Goal: Navigation & Orientation: Find specific page/section

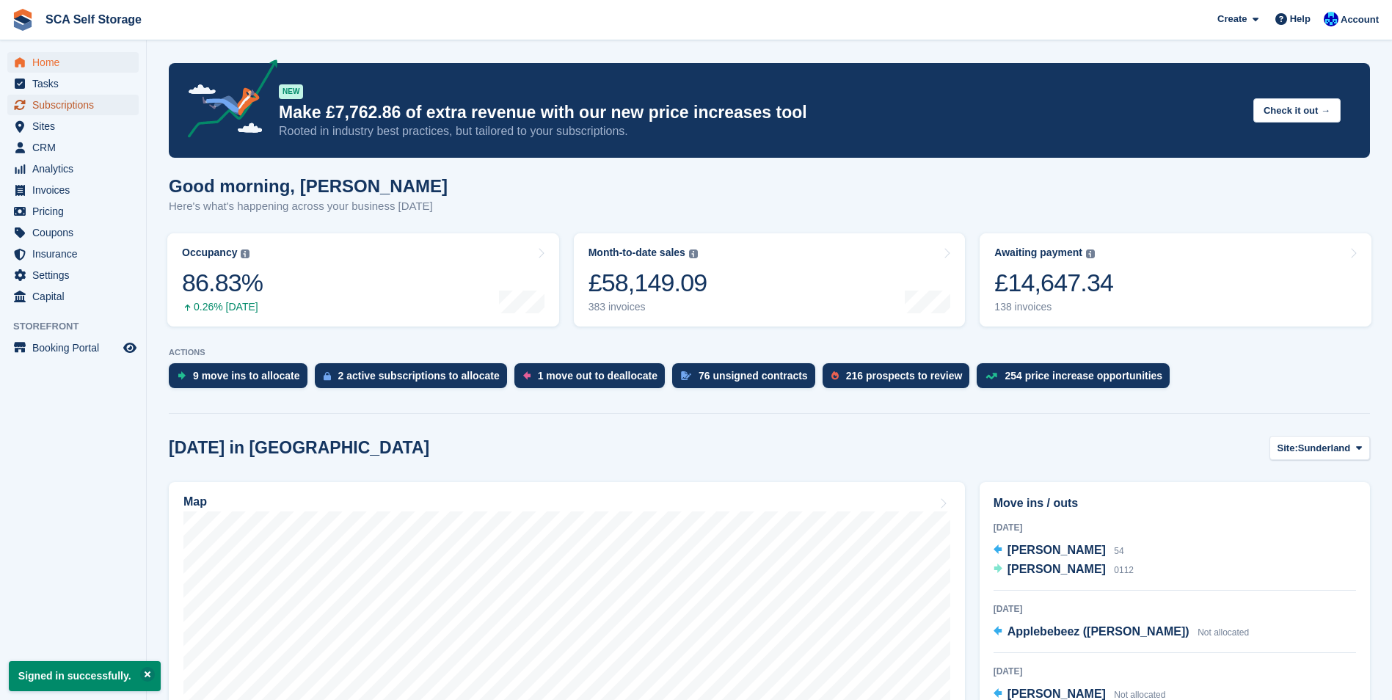
click at [68, 103] on span "Subscriptions" at bounding box center [76, 105] width 88 height 21
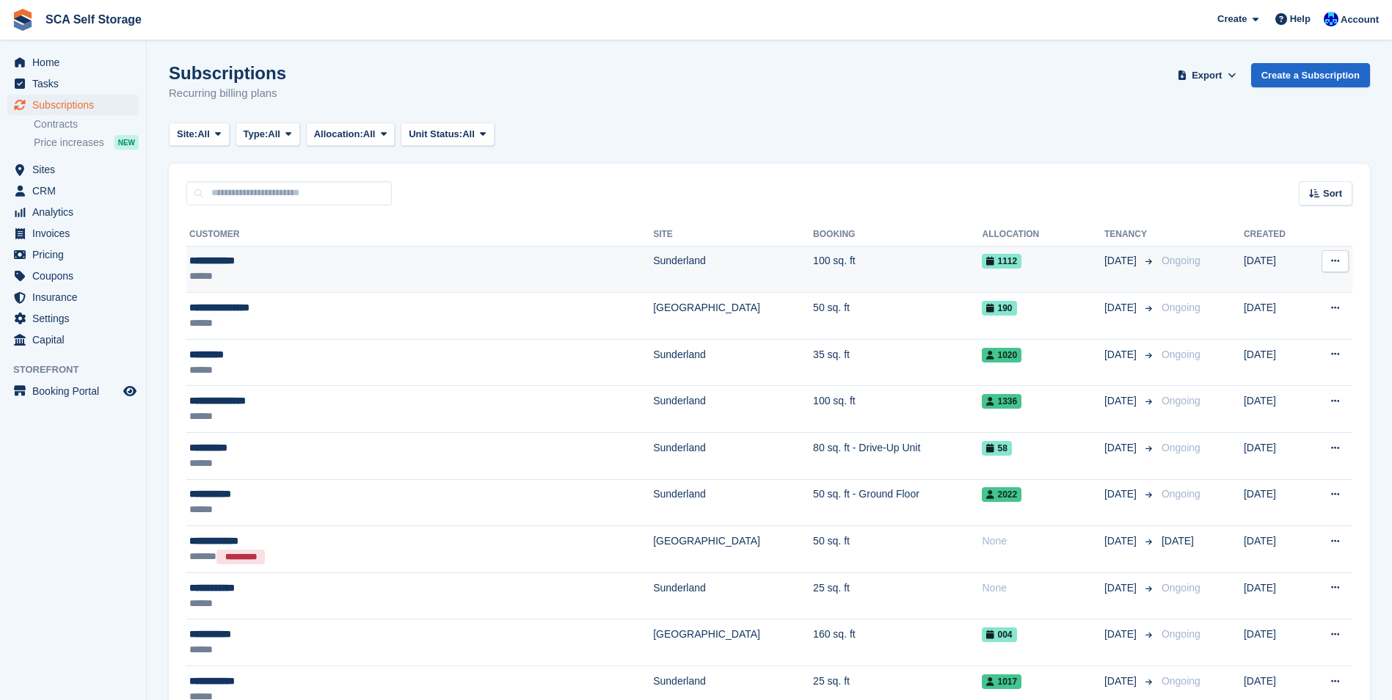
scroll to position [73, 0]
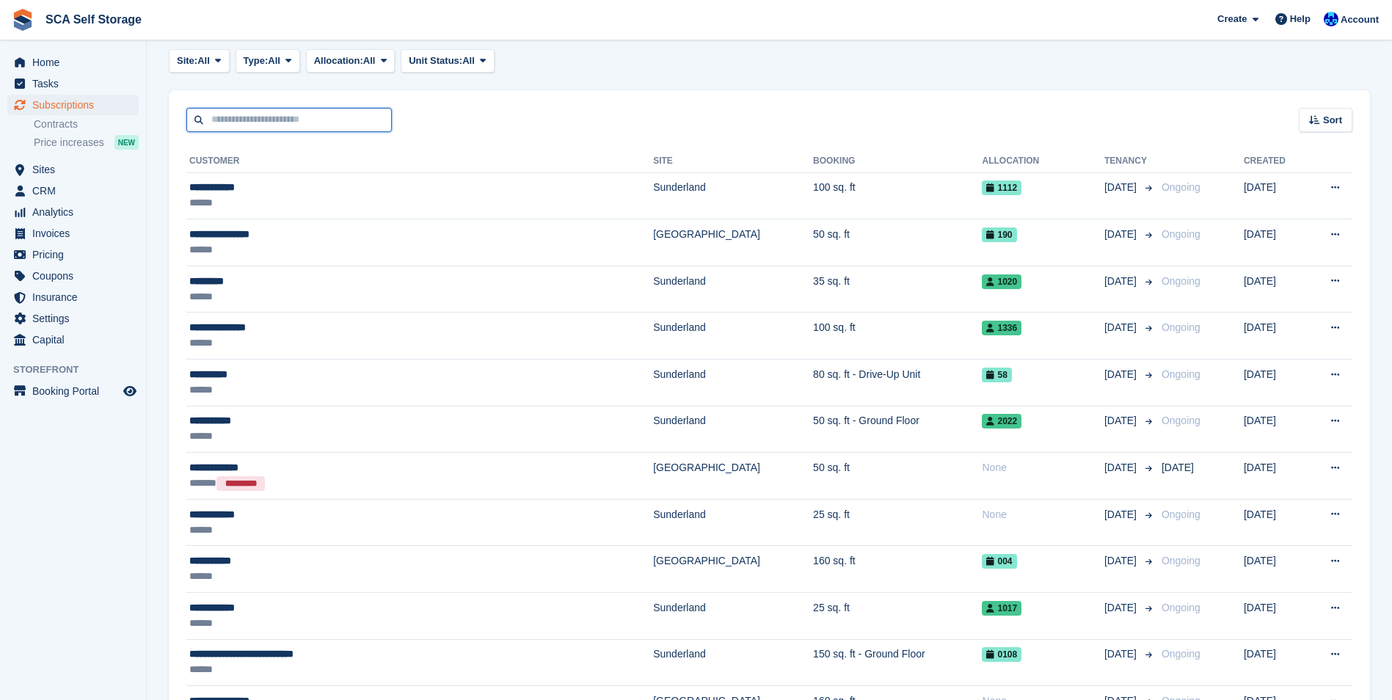
click at [318, 113] on input "text" at bounding box center [288, 120] width 205 height 24
click at [50, 168] on span "Sites" at bounding box center [76, 169] width 88 height 21
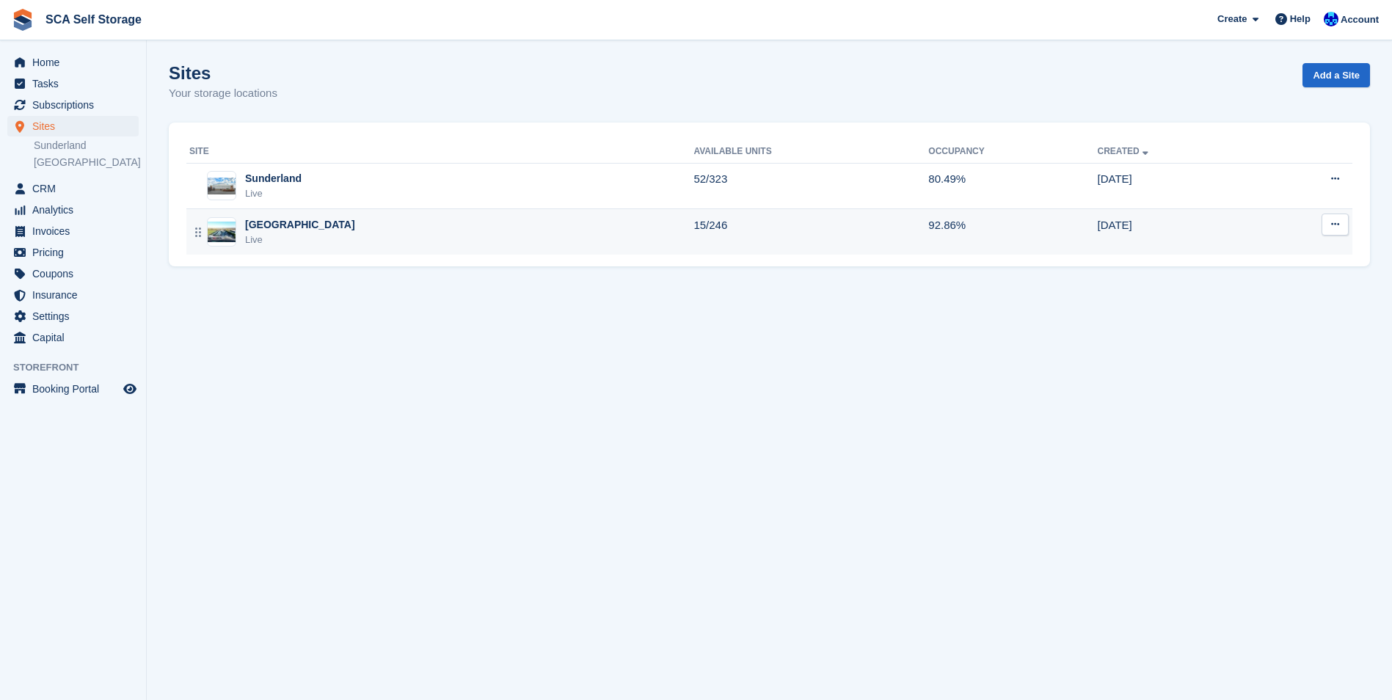
click at [283, 225] on div "[GEOGRAPHIC_DATA]" at bounding box center [300, 224] width 110 height 15
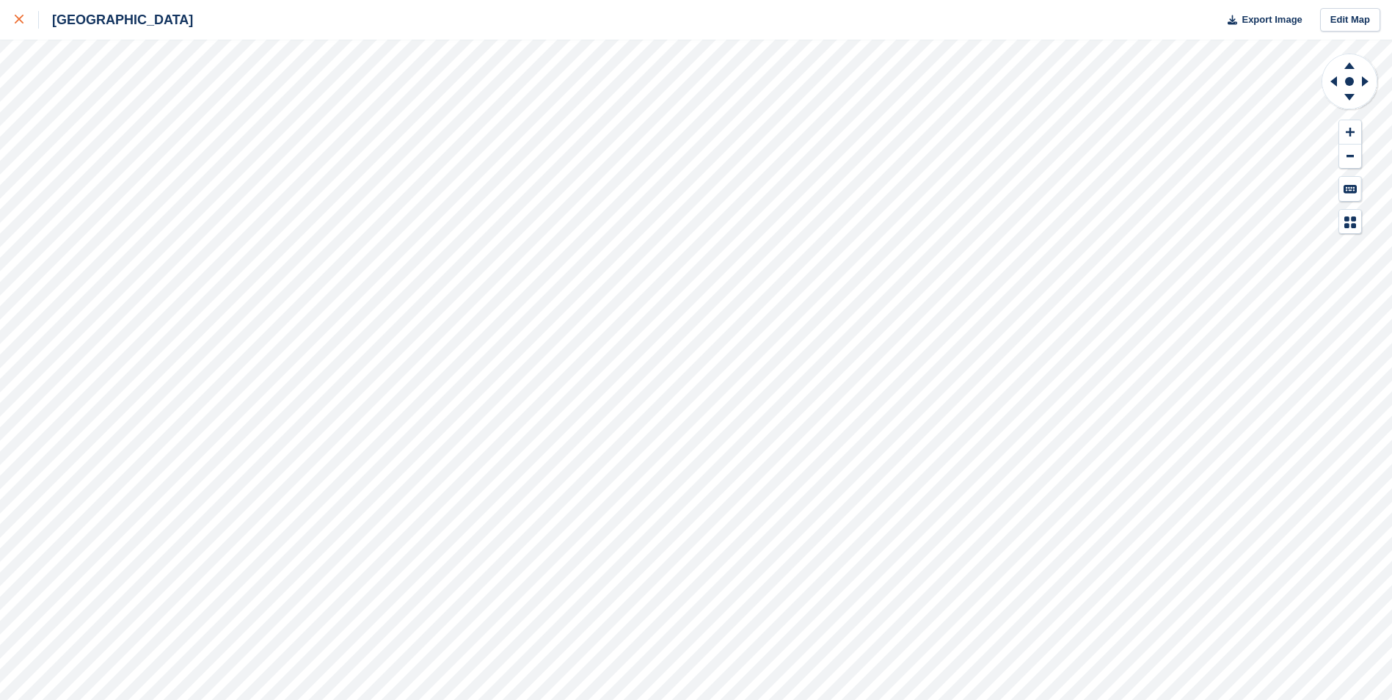
click at [13, 21] on link at bounding box center [19, 20] width 39 height 40
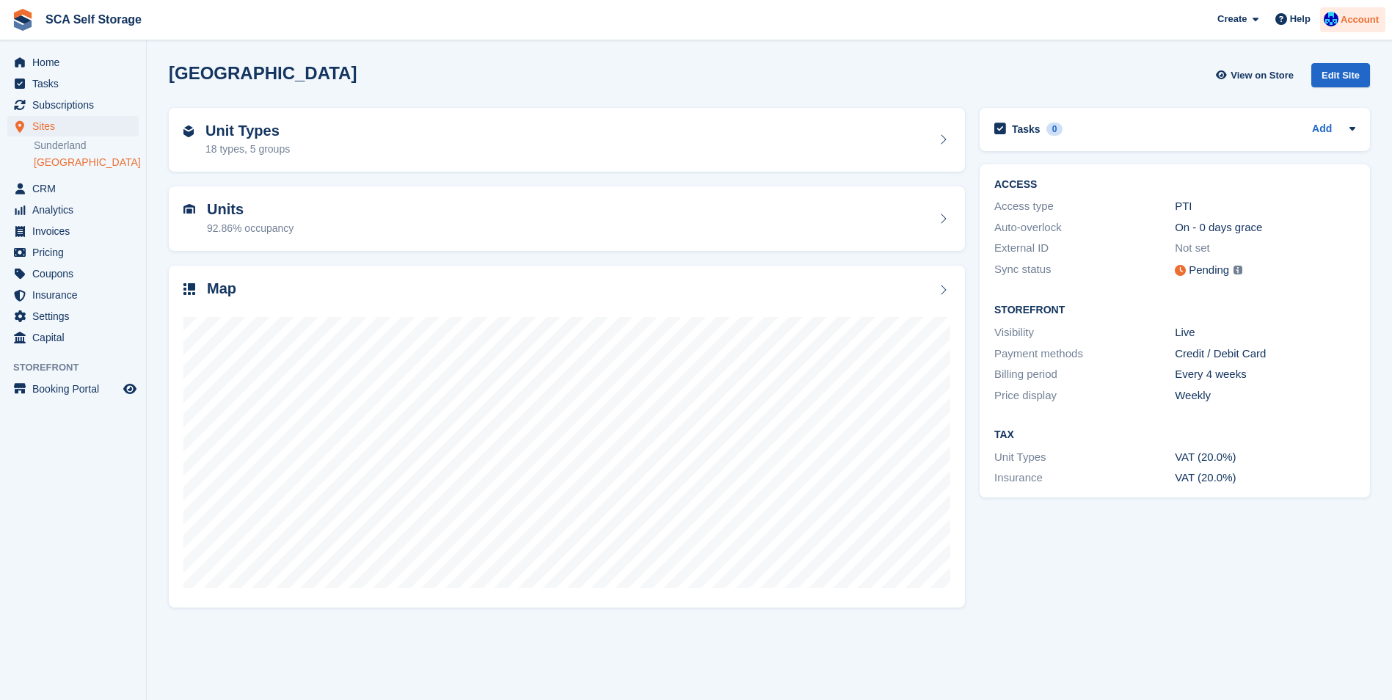
click at [1365, 25] on span "Account" at bounding box center [1360, 19] width 38 height 15
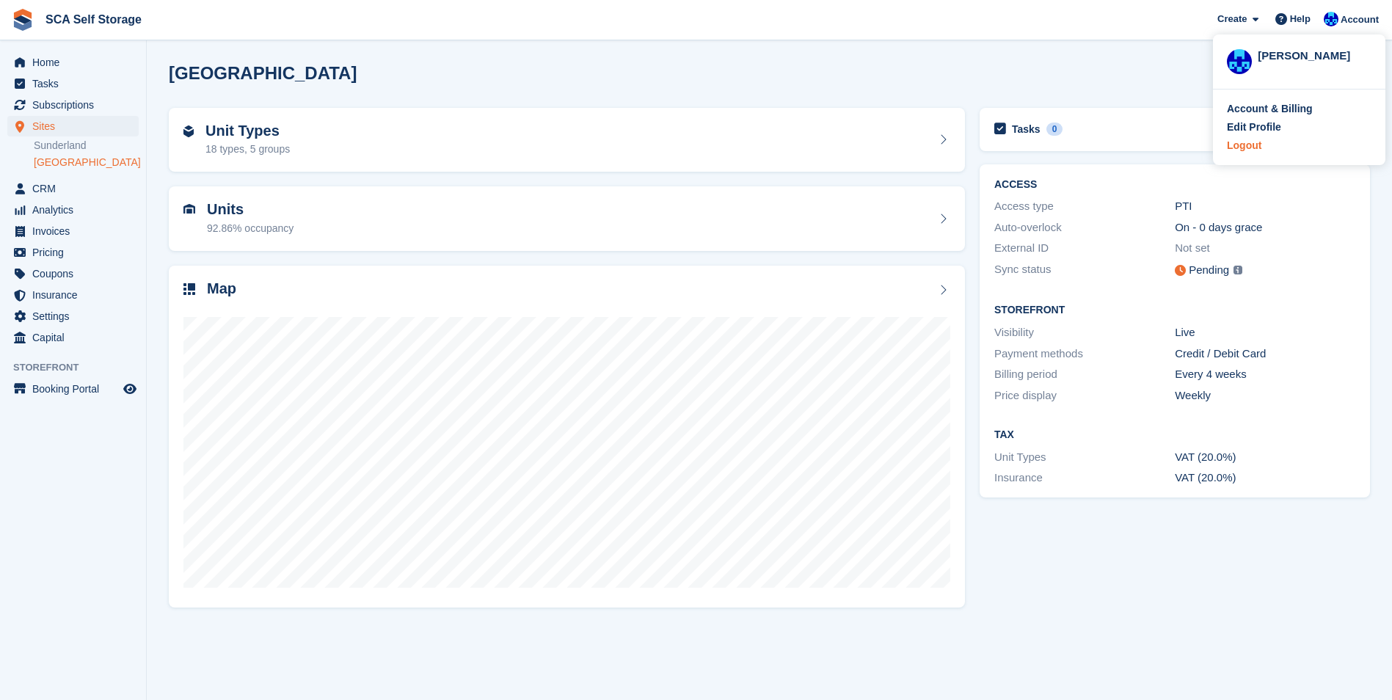
click at [1241, 147] on div "Logout" at bounding box center [1244, 145] width 34 height 15
